Goal: Task Accomplishment & Management: Manage account settings

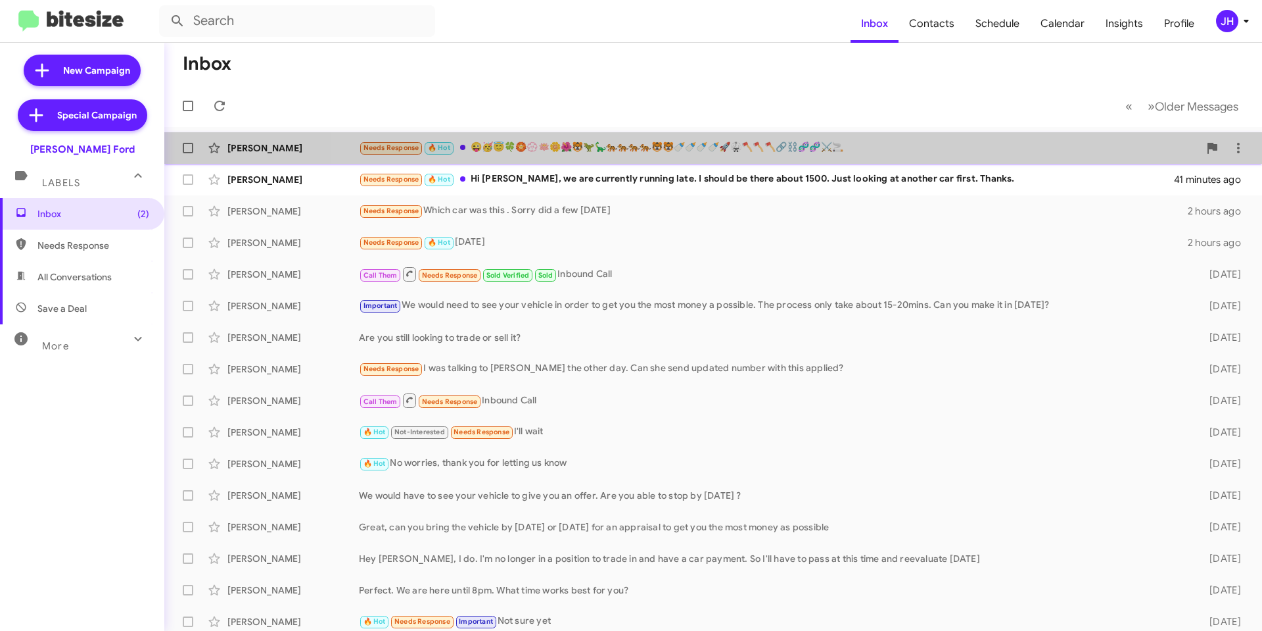
click at [848, 158] on div "[PERSON_NAME] Needs Response 🔥 Hot 😜🥳😇🍀🏵️💮🪷🌼🌺🐯🦖🦕🐅🐅🐅🐅🐯🐯🍼🍼🍼🍼🚀🥋🪓🪓🪓🔗⛓️🧬🧬⚔️🚬 35 minu…" at bounding box center [713, 148] width 1077 height 26
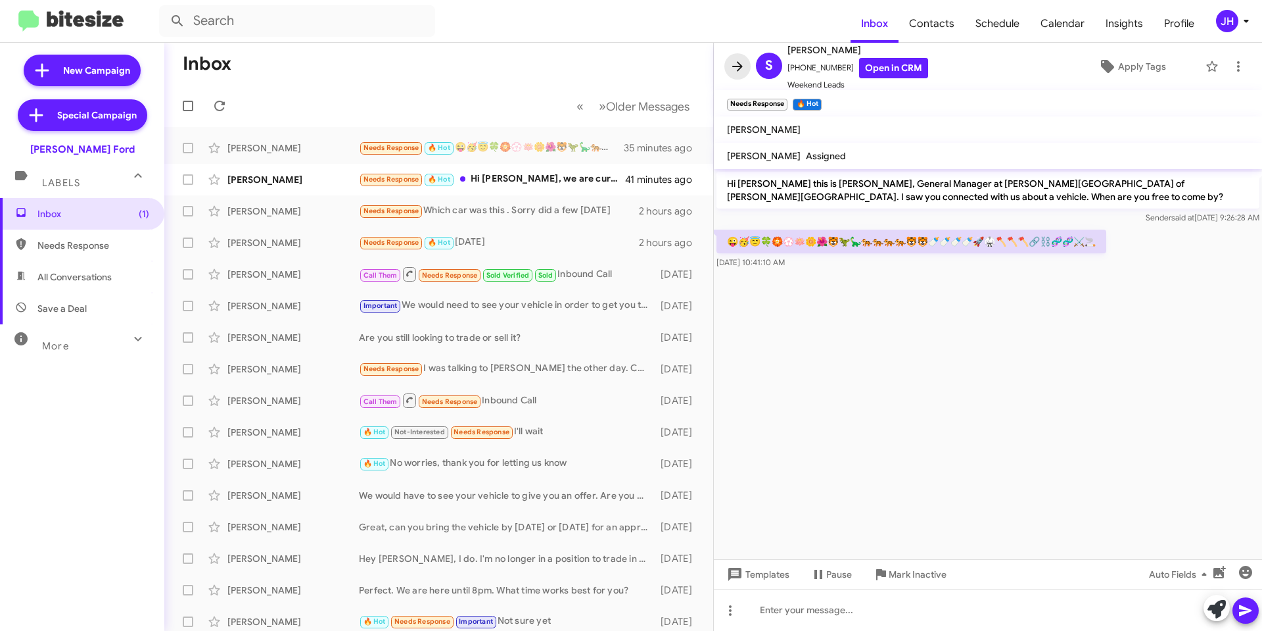
click at [739, 66] on icon at bounding box center [737, 66] width 11 height 10
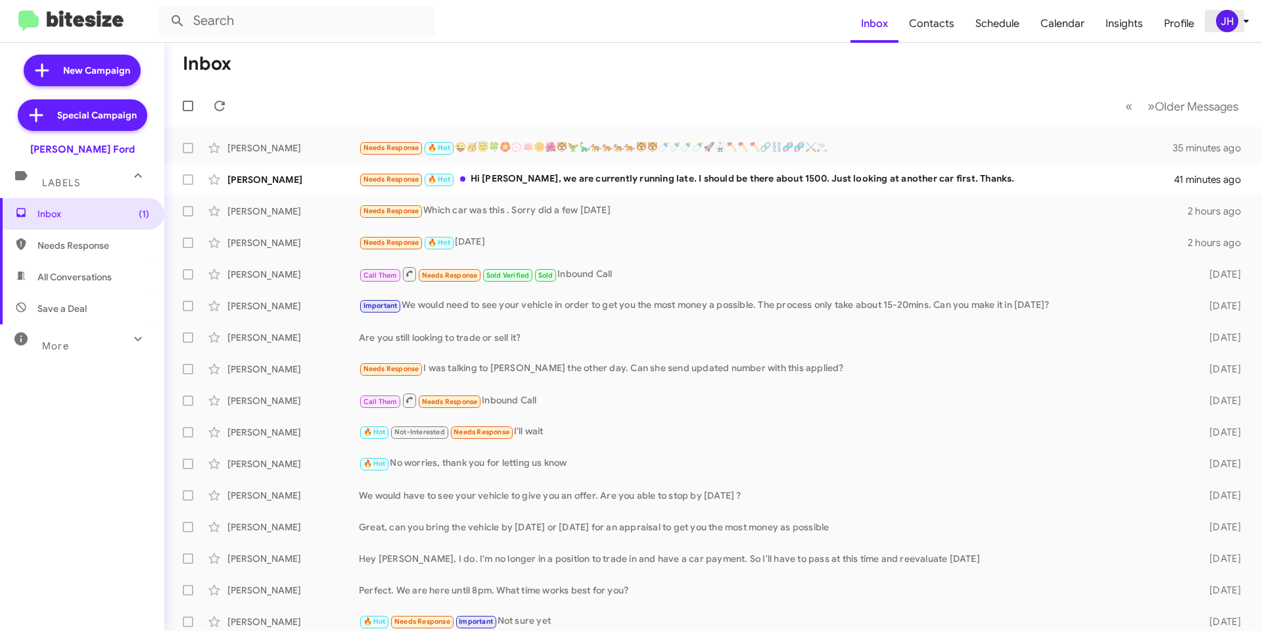
click at [1247, 14] on icon at bounding box center [1247, 21] width 16 height 16
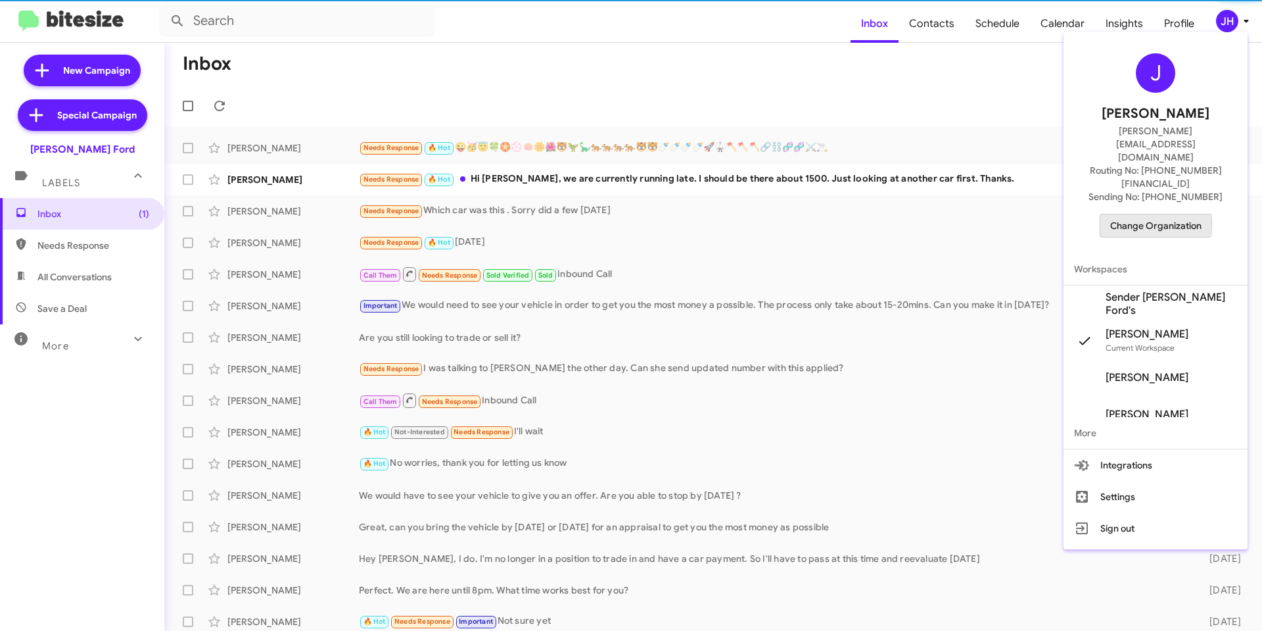
click at [1137, 214] on span "Change Organization" at bounding box center [1156, 225] width 91 height 22
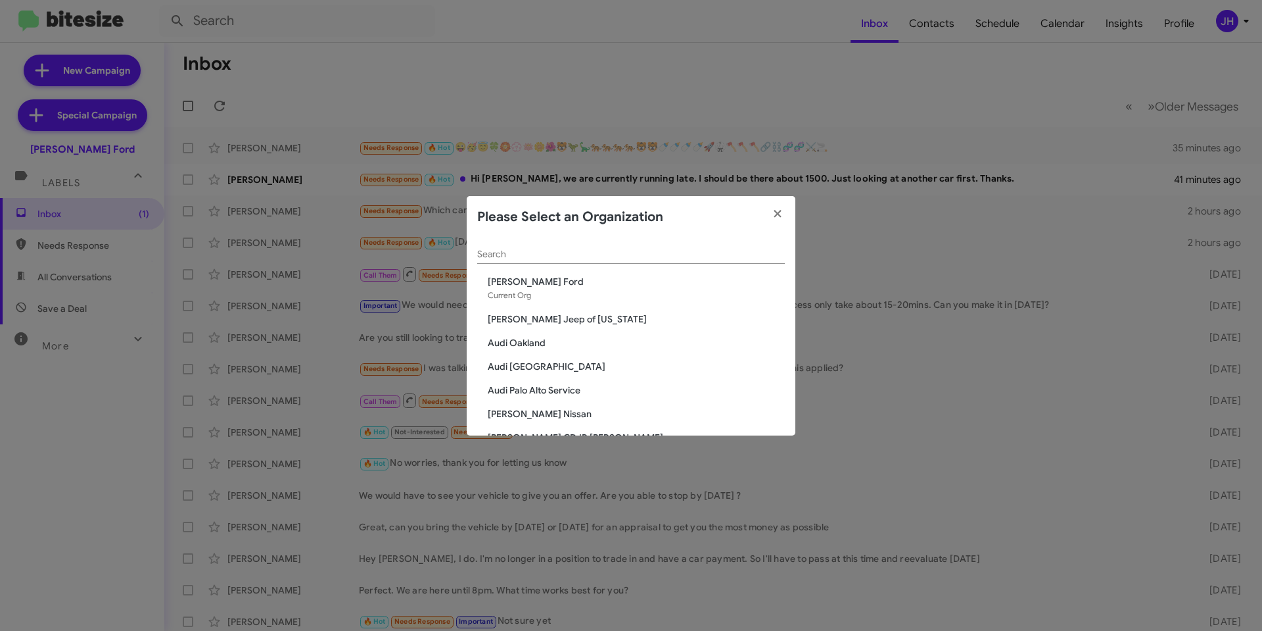
click at [577, 253] on input "Search" at bounding box center [631, 254] width 308 height 11
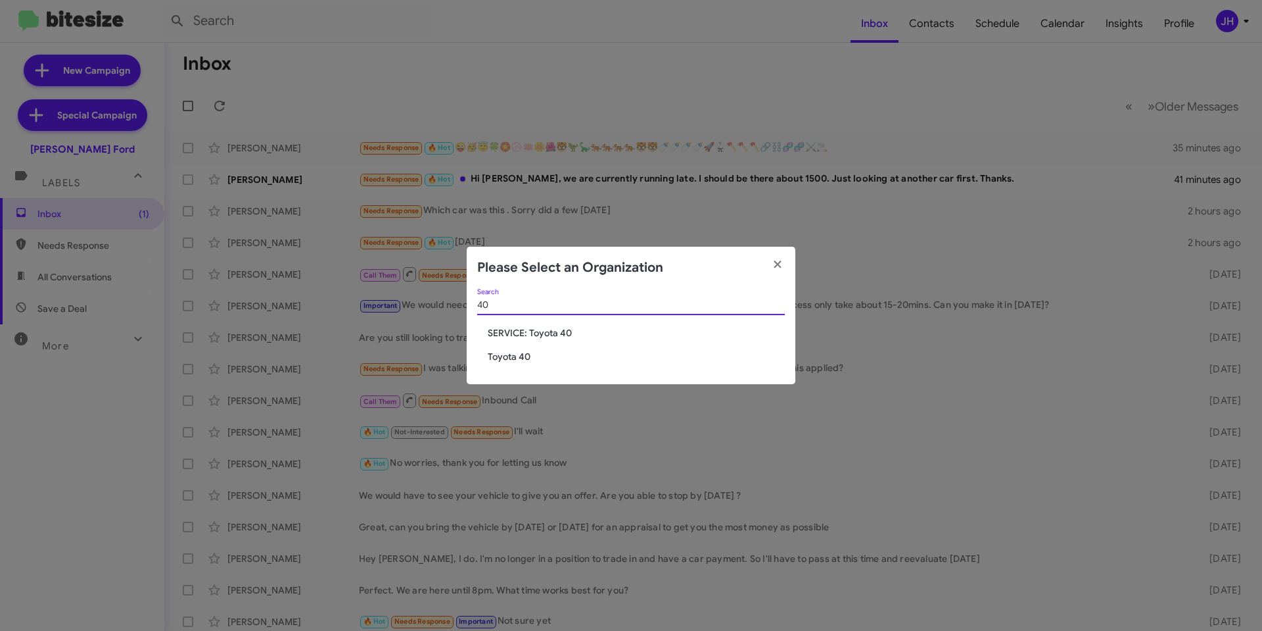
type input "40"
click at [538, 358] on span "Toyota 40" at bounding box center [636, 356] width 297 height 13
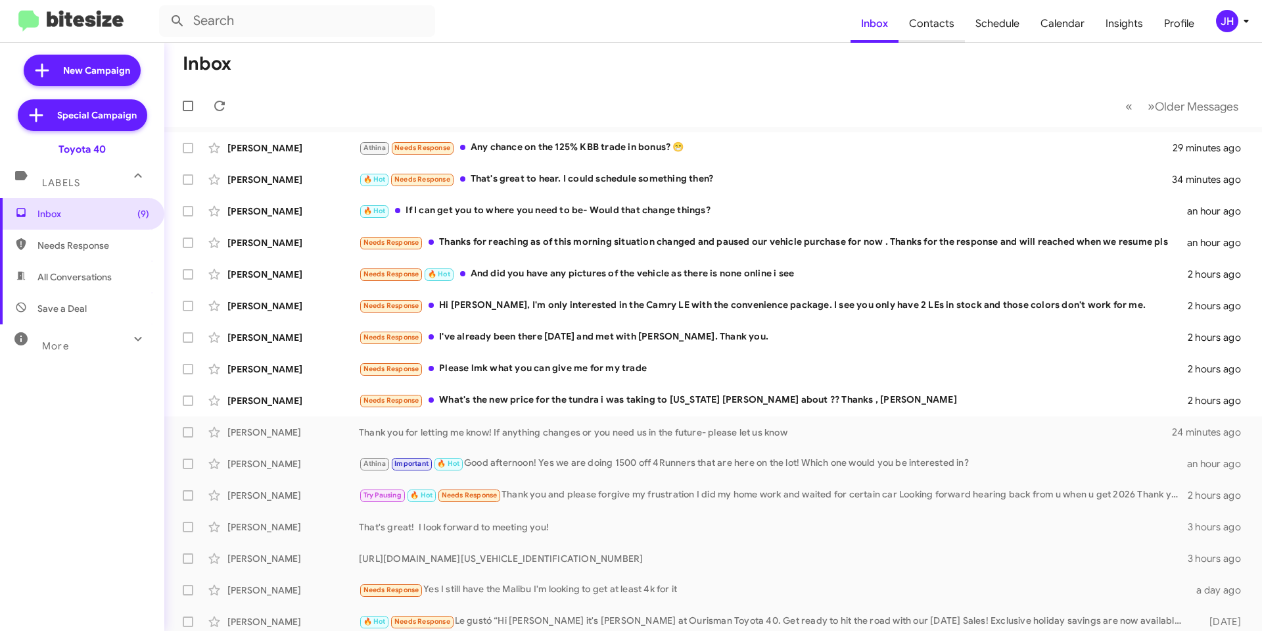
click at [949, 16] on span "Contacts" at bounding box center [932, 24] width 66 height 38
type input "in:groups"
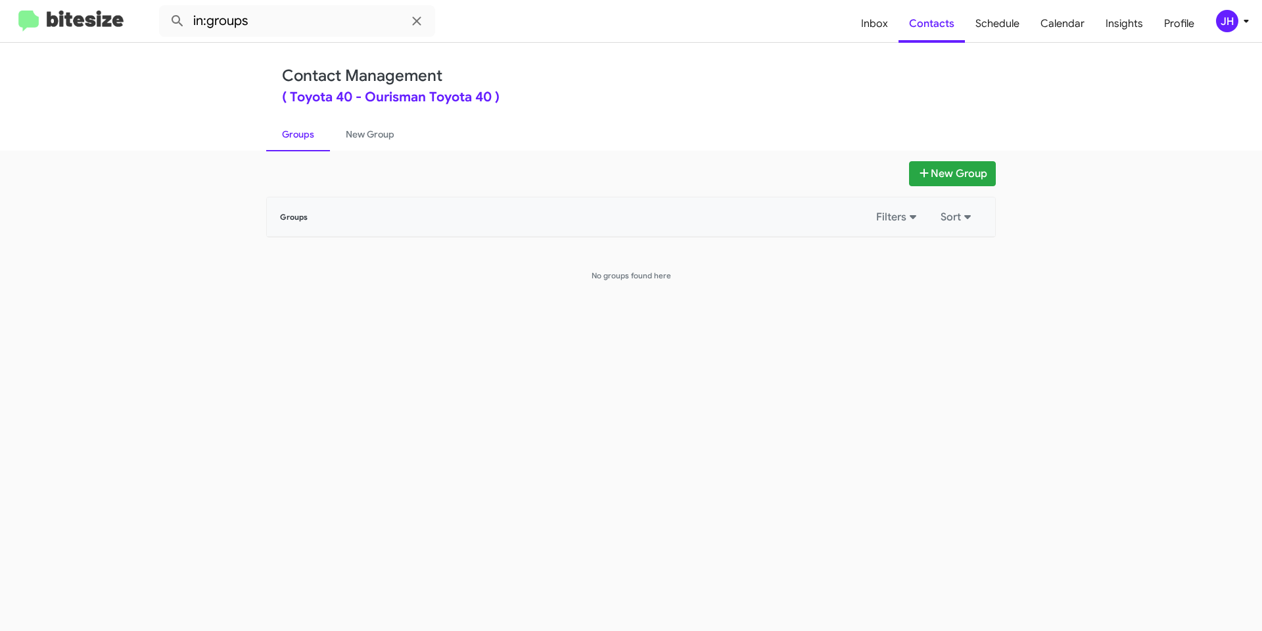
click at [1233, 16] on div "JH" at bounding box center [1227, 21] width 22 height 22
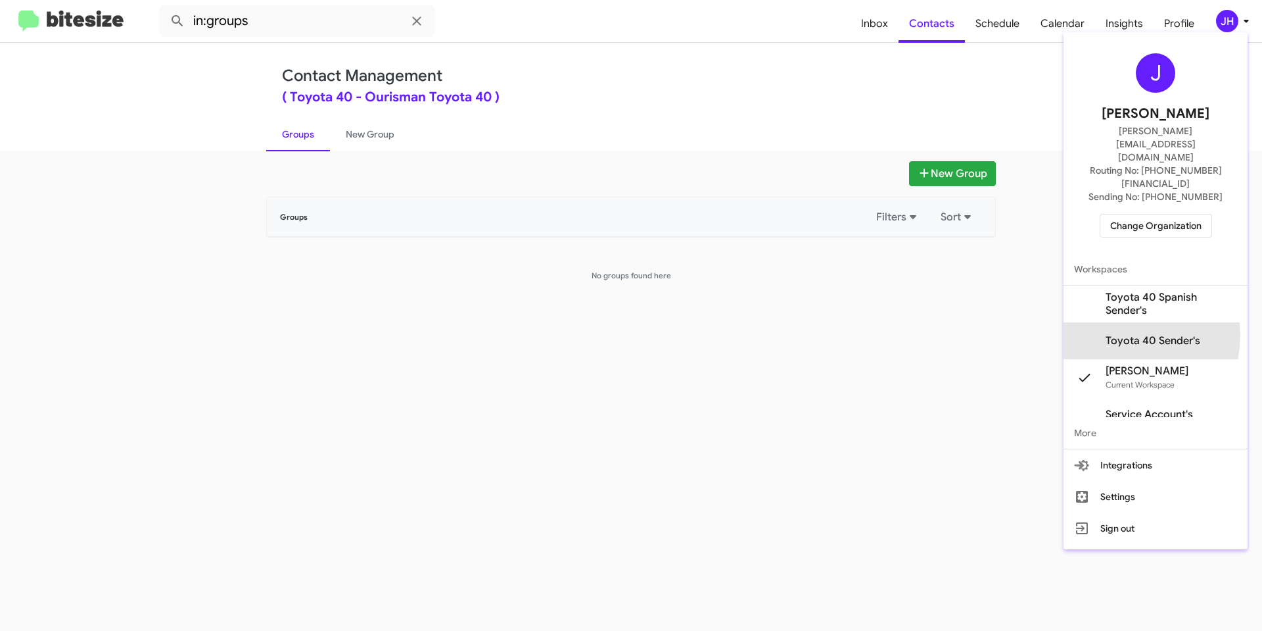
click at [1122, 334] on span "Toyota 40 Sender's" at bounding box center [1153, 340] width 95 height 13
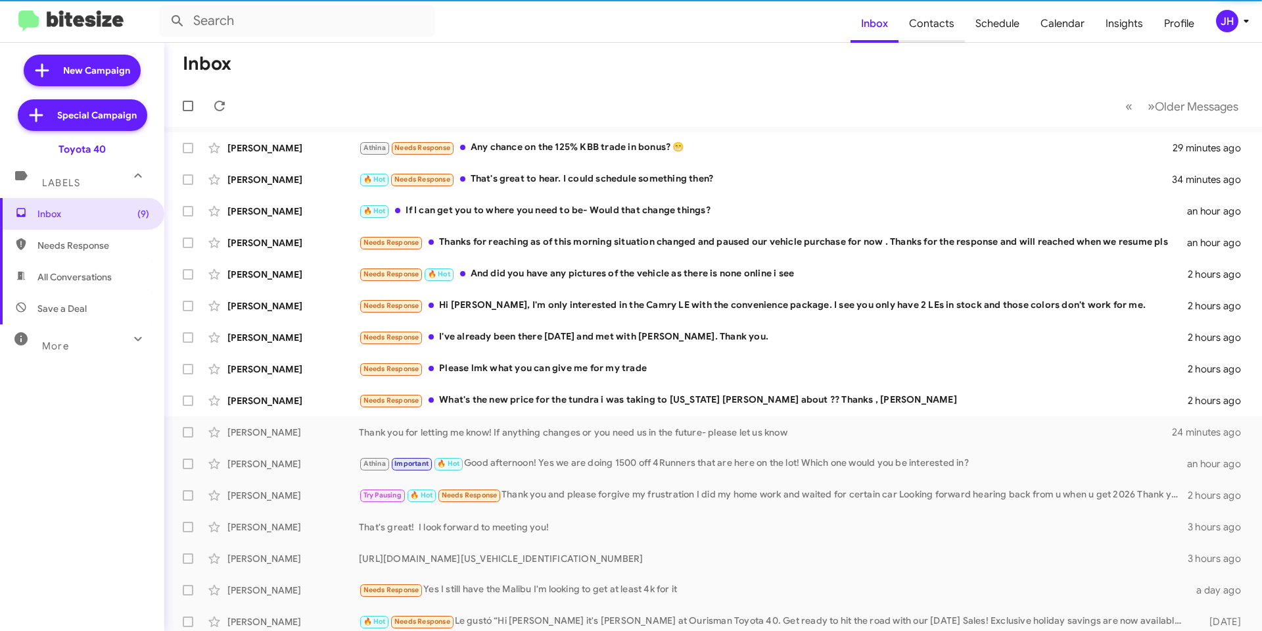
click at [936, 30] on span "Contacts" at bounding box center [932, 24] width 66 height 38
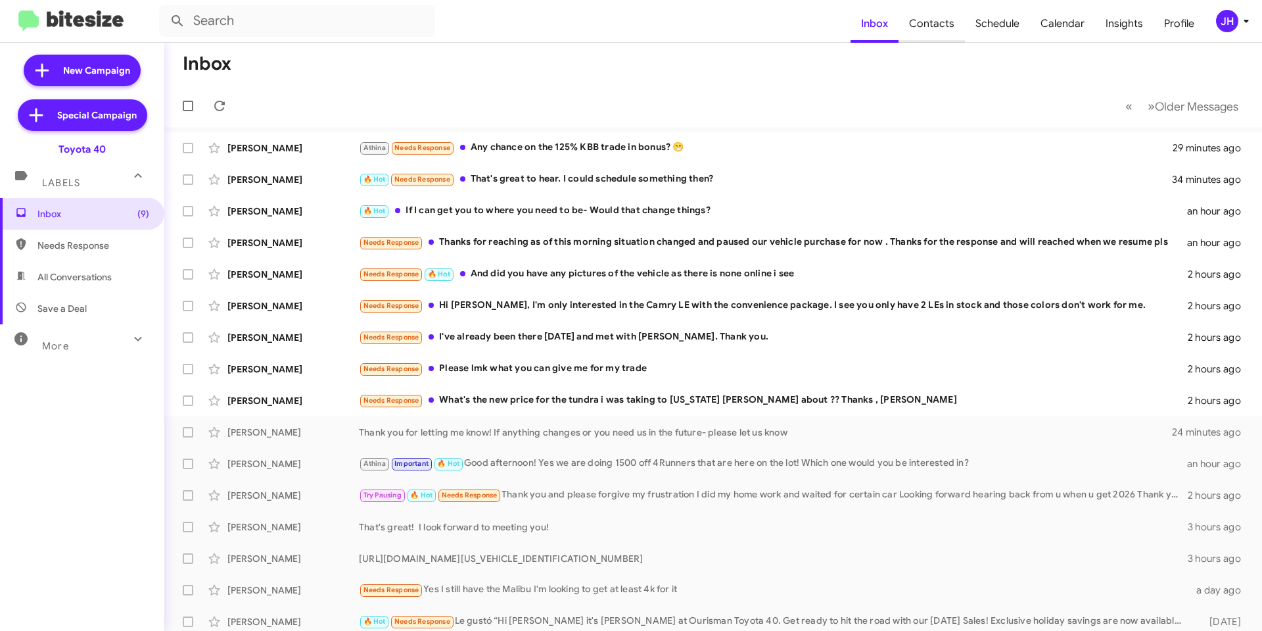
type input "in:groups"
